Goal: Information Seeking & Learning: Check status

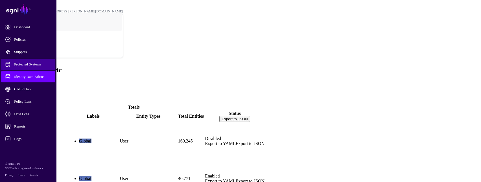
click at [36, 62] on span "Protected Systems" at bounding box center [32, 65] width 55 height 6
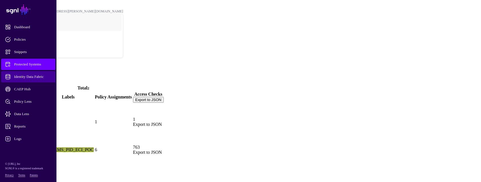
click at [28, 79] on span "Identity Data Fabric" at bounding box center [32, 77] width 55 height 6
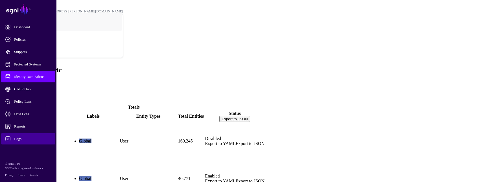
click at [28, 136] on span "Logs" at bounding box center [32, 139] width 55 height 6
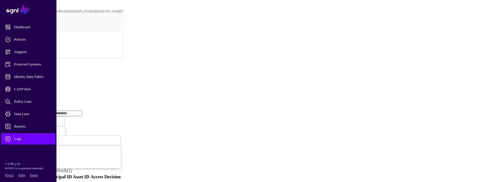
click at [45, 85] on link "Ingestion Service" at bounding box center [30, 87] width 32 height 5
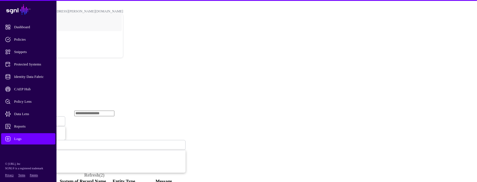
click at [32, 119] on span "Ingestion Started" at bounding box center [19, 121] width 25 height 4
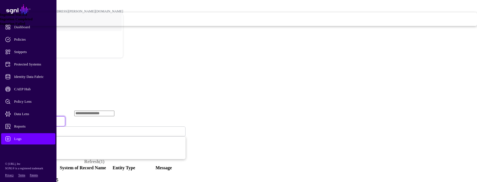
drag, startPoint x: 188, startPoint y: 58, endPoint x: 180, endPoint y: 89, distance: 31.6
click at [25, 26] on span "Ingestion Failed" at bounding box center [12, 23] width 25 height 4
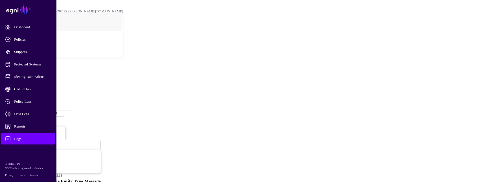
click at [31, 119] on span "Ingestion Failed" at bounding box center [19, 121] width 24 height 5
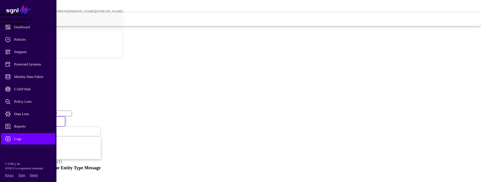
click at [32, 21] on span "Ingestion Completed" at bounding box center [16, 19] width 32 height 4
